Goal: Information Seeking & Learning: Compare options

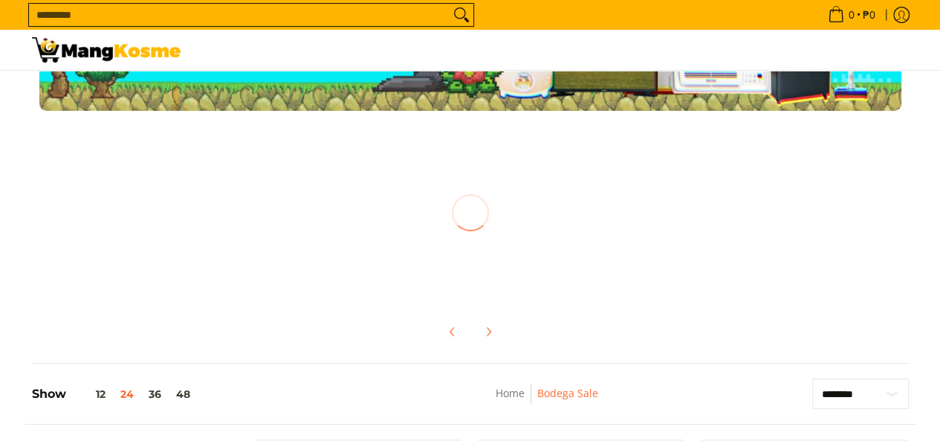
scroll to position [149, 0]
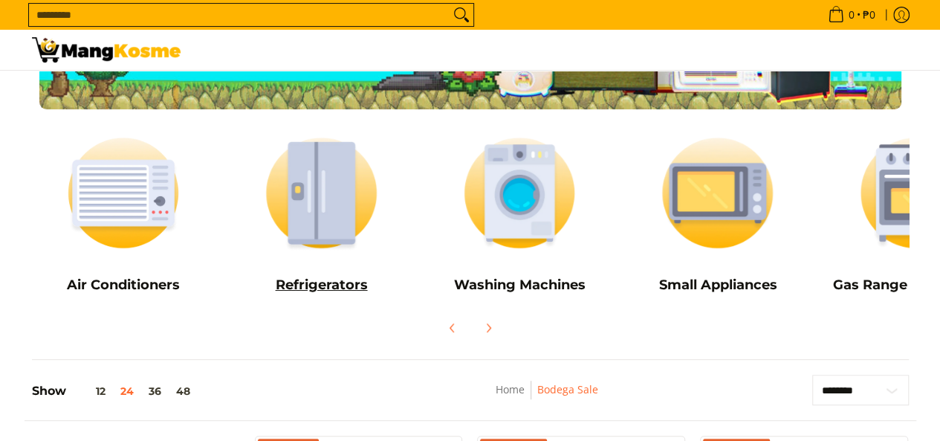
click at [329, 213] on img at bounding box center [322, 192] width 184 height 137
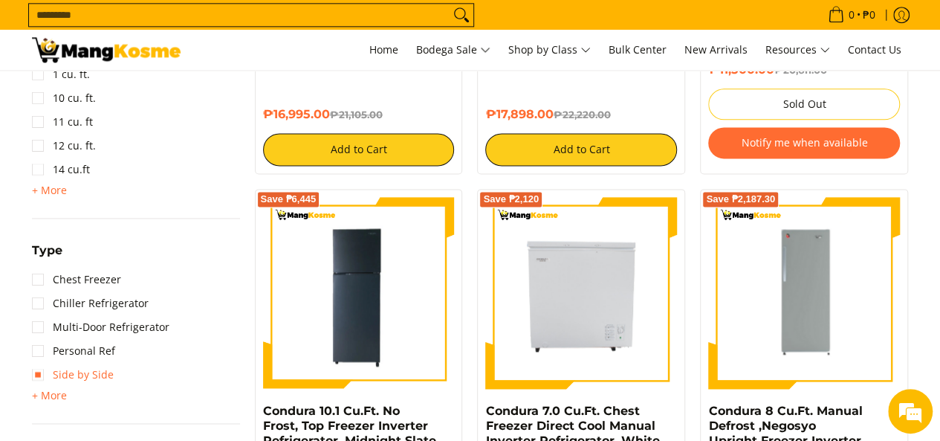
click at [46, 374] on link "Side by Side" at bounding box center [73, 375] width 82 height 24
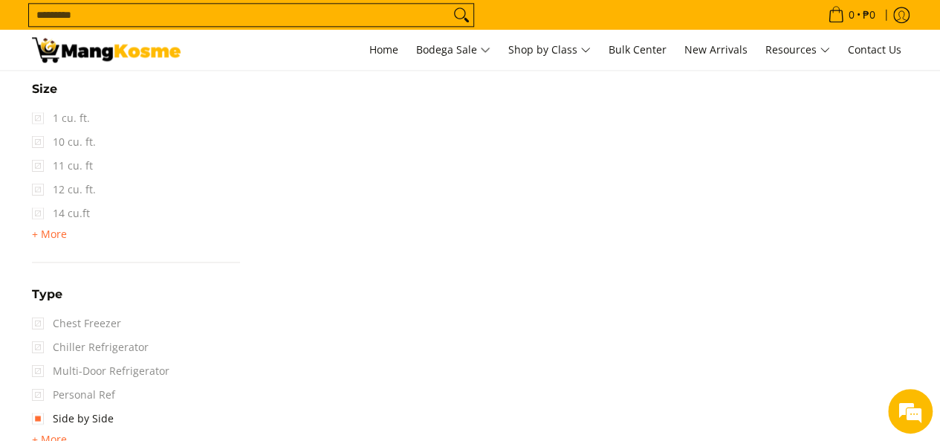
scroll to position [982, 0]
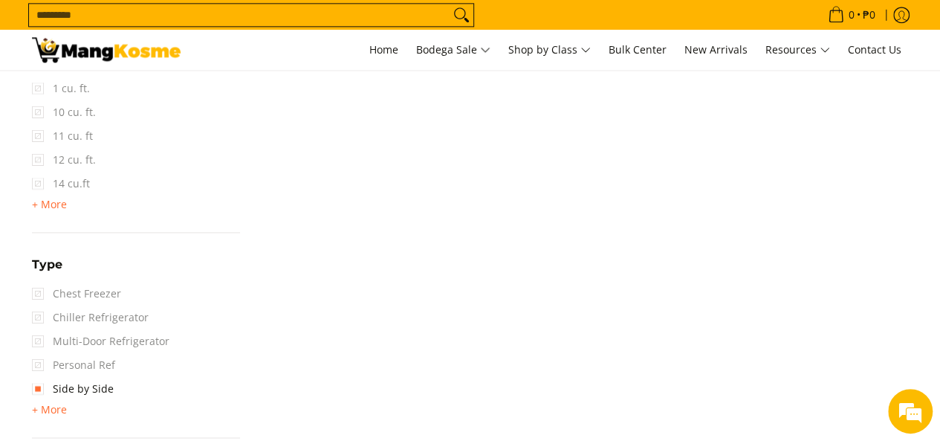
click at [40, 342] on span "Multi-Door Refrigerator" at bounding box center [100, 341] width 137 height 24
drag, startPoint x: 40, startPoint y: 340, endPoint x: 309, endPoint y: 275, distance: 276.7
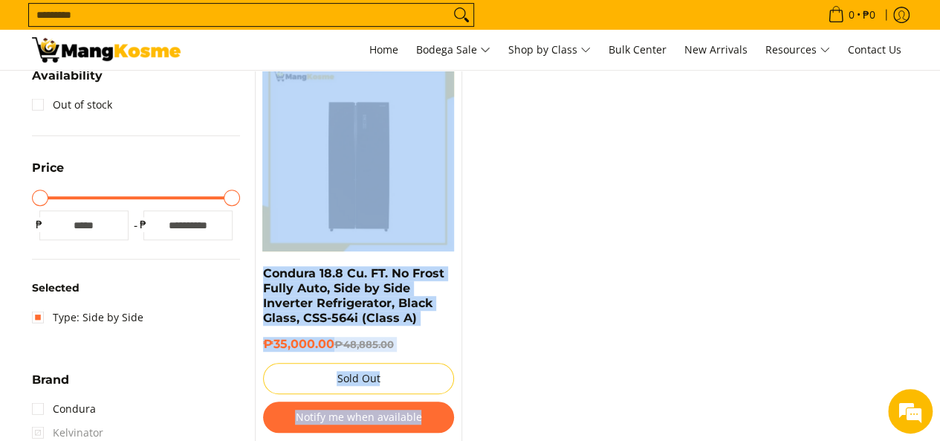
scroll to position [327, 0]
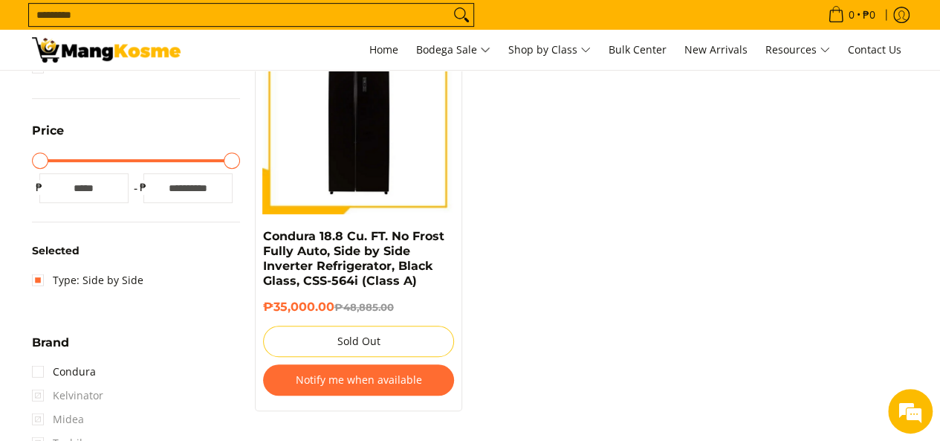
click at [339, 11] on input "Search..." at bounding box center [239, 15] width 421 height 22
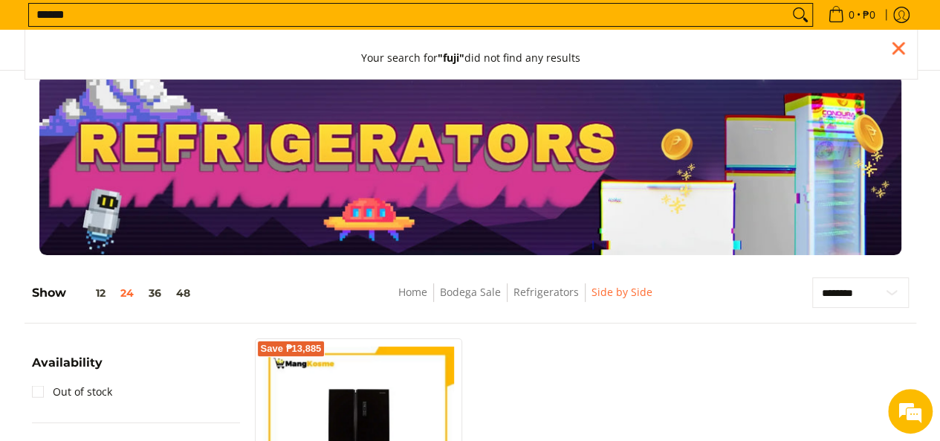
scroll to position [0, 0]
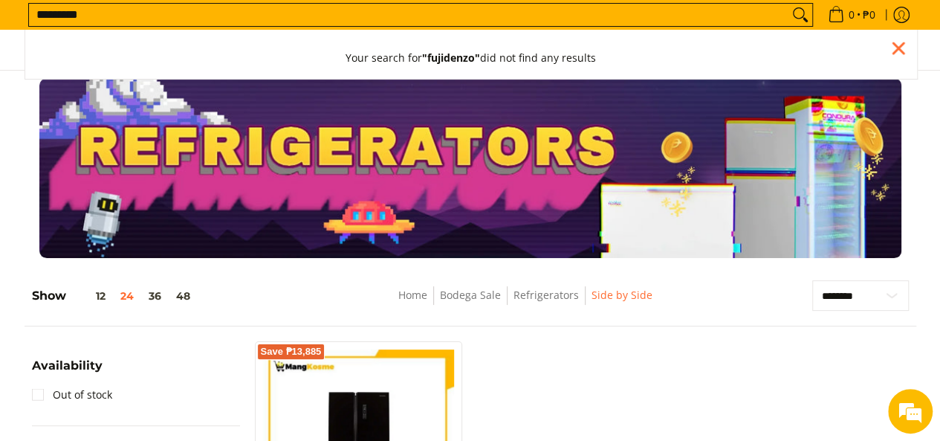
type input "*********"
click at [803, 19] on icon "Search" at bounding box center [805, 20] width 4 height 4
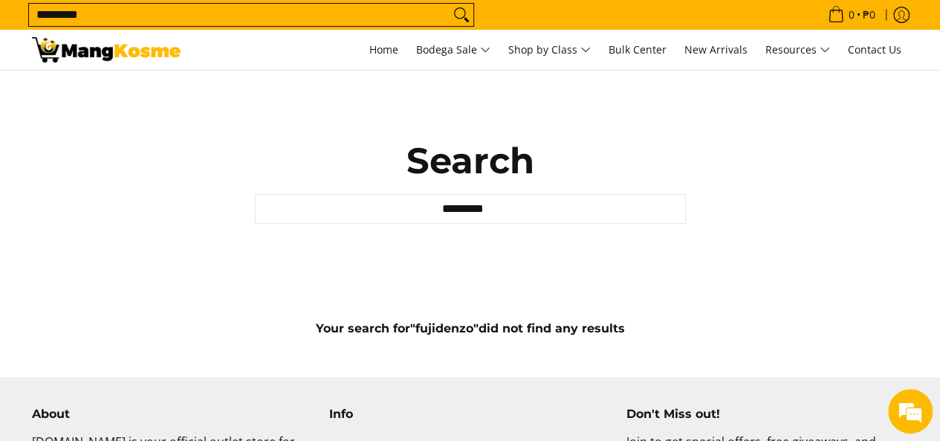
click at [36, 13] on input "*********" at bounding box center [239, 15] width 421 height 22
type input "*"
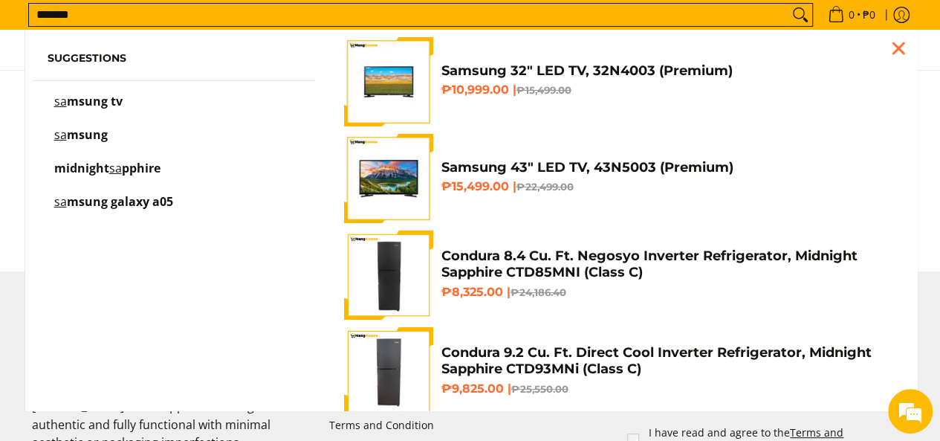
scroll to position [119, 0]
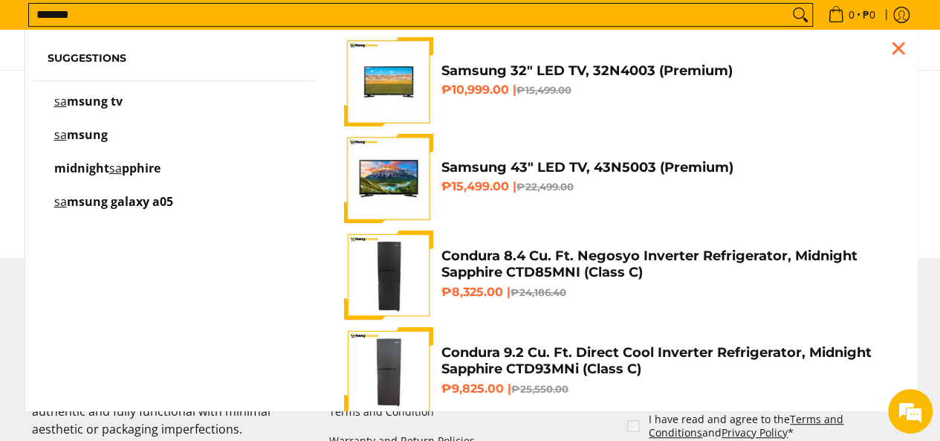
type input "*******"
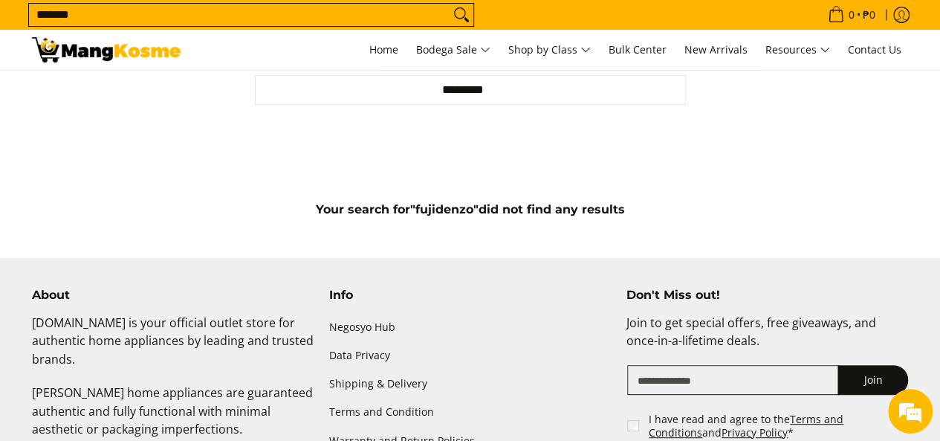
click at [923, 340] on div "About Mangkosme.com is your official outlet store for authentic home appliances…" at bounding box center [470, 440] width 907 height 305
click at [379, 46] on span "Home" at bounding box center [383, 49] width 29 height 14
click at [378, 55] on span "Home" at bounding box center [383, 49] width 29 height 14
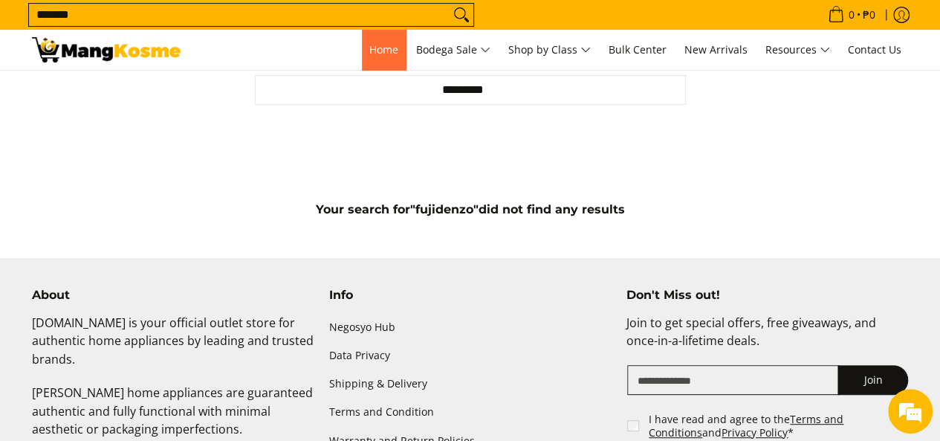
click at [378, 55] on span "Home" at bounding box center [383, 49] width 29 height 14
click at [378, 47] on span "Home" at bounding box center [383, 49] width 29 height 14
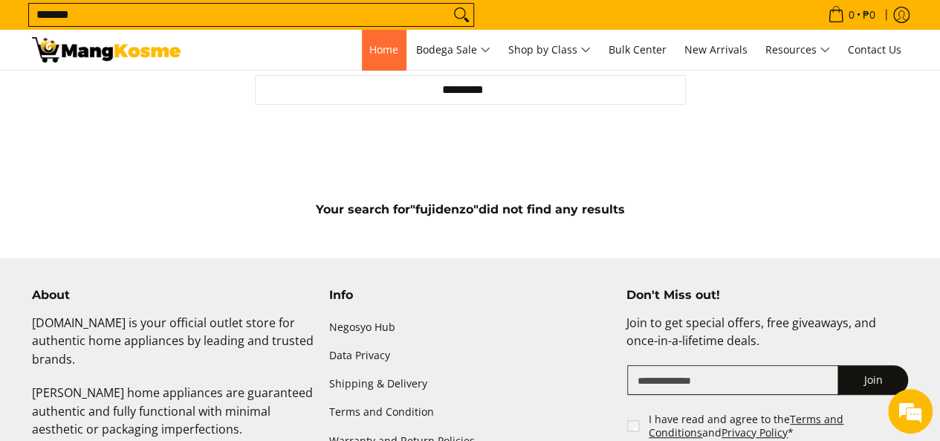
click at [378, 47] on span "Home" at bounding box center [383, 49] width 29 height 14
click at [159, 27] on div "Search... ******* Suggestions sa msung tv sa msung midnight sa pphire sa msung …" at bounding box center [470, 35] width 940 height 71
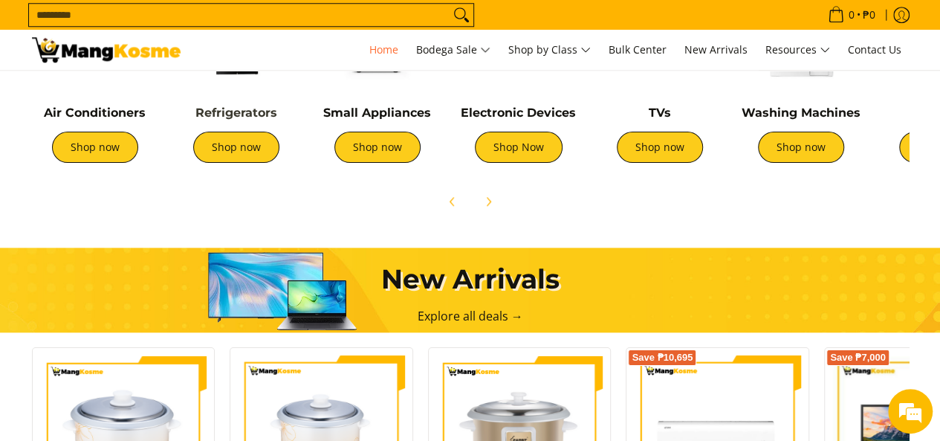
click at [224, 111] on link "Refrigerators" at bounding box center [236, 113] width 82 height 14
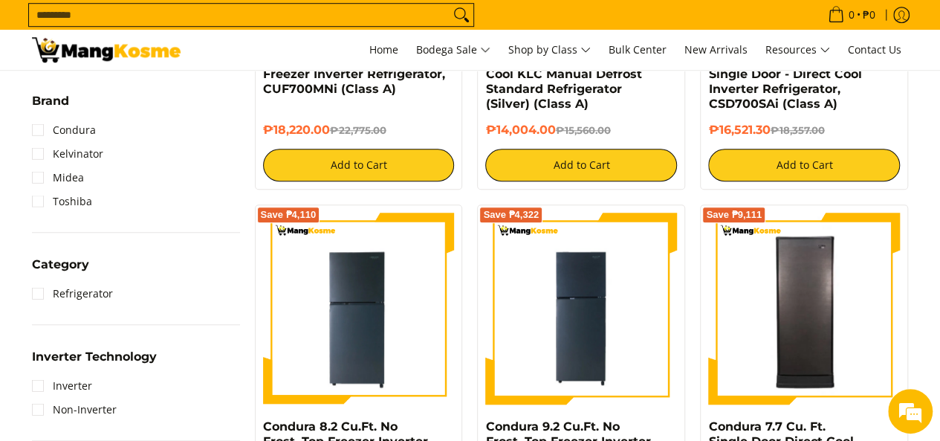
scroll to position [505, 0]
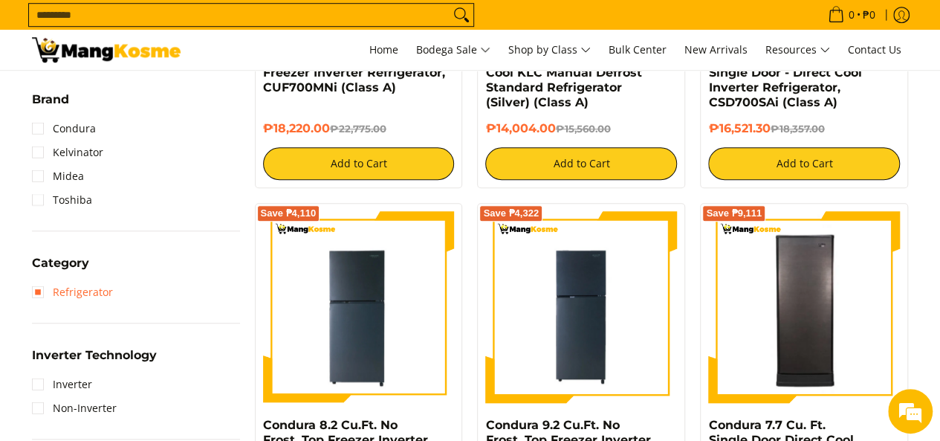
click at [40, 297] on link "Refrigerator" at bounding box center [72, 292] width 81 height 24
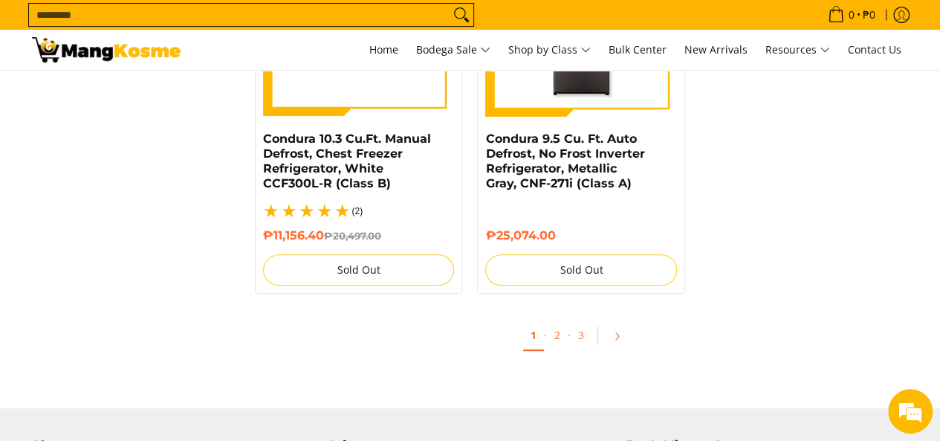
scroll to position [3003, 0]
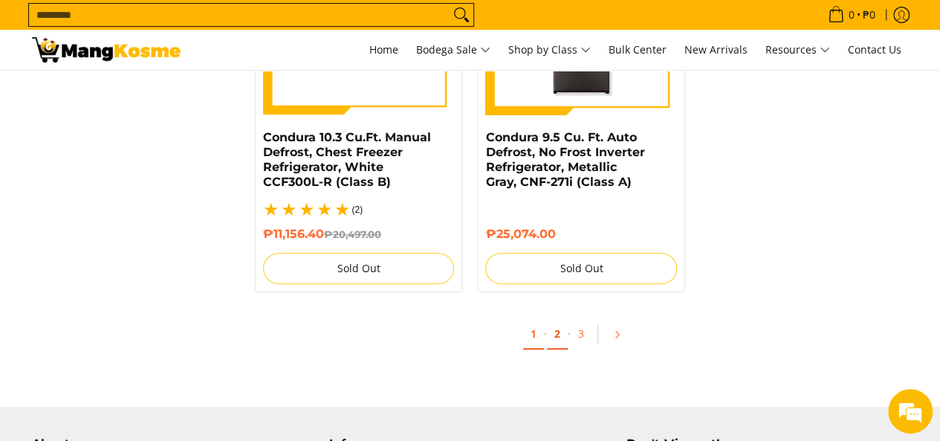
click at [553, 319] on link "2" at bounding box center [557, 334] width 21 height 30
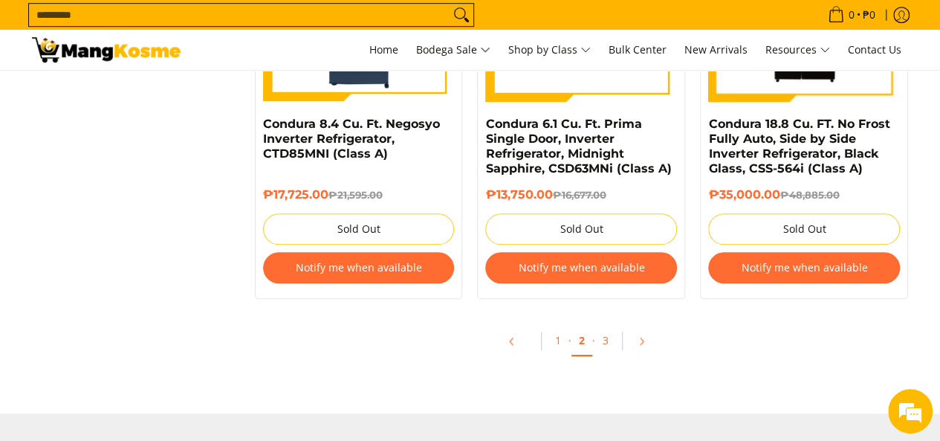
scroll to position [3294, 0]
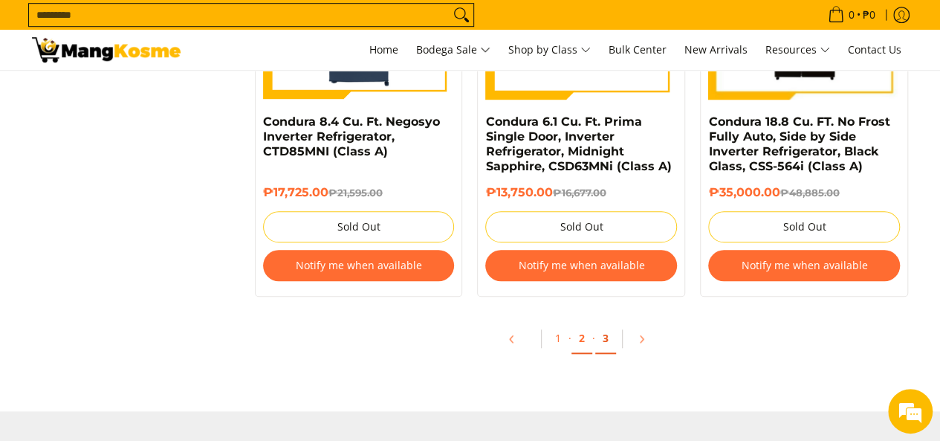
click at [601, 340] on link "3" at bounding box center [605, 338] width 21 height 30
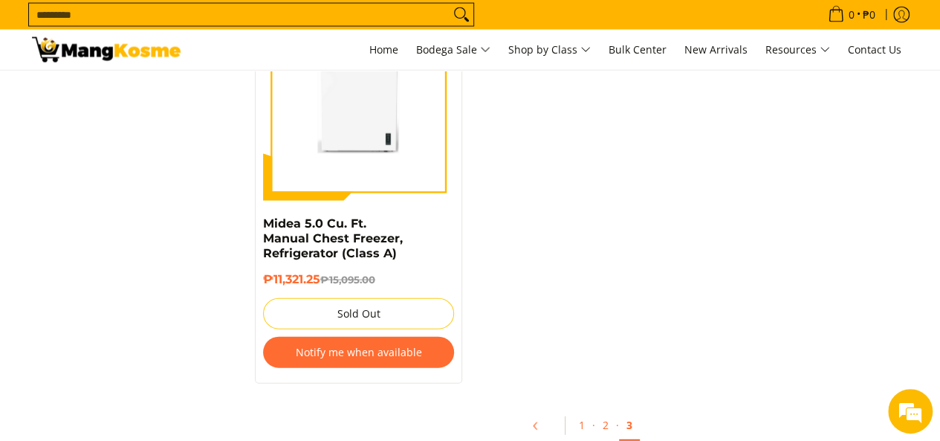
scroll to position [1576, 0]
